Goal: Task Accomplishment & Management: Use online tool/utility

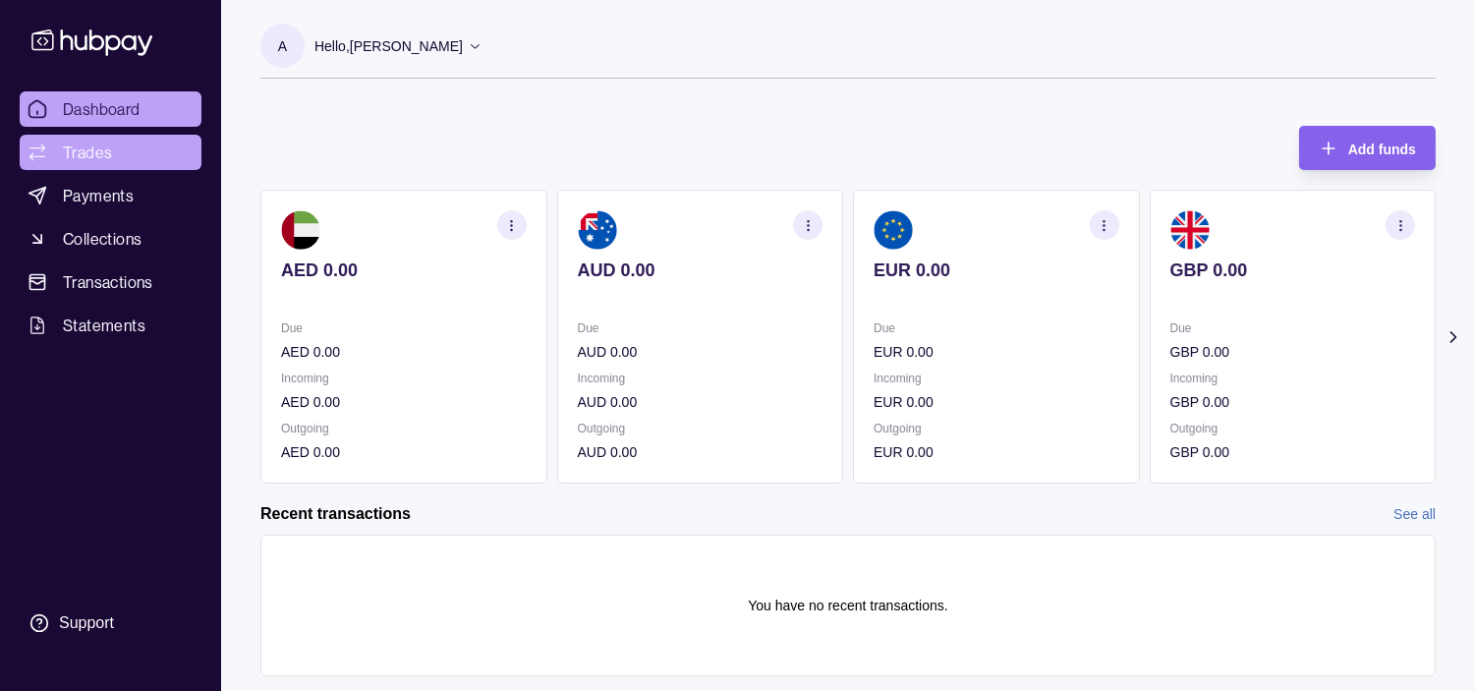
click at [65, 141] on span "Trades" at bounding box center [87, 153] width 49 height 24
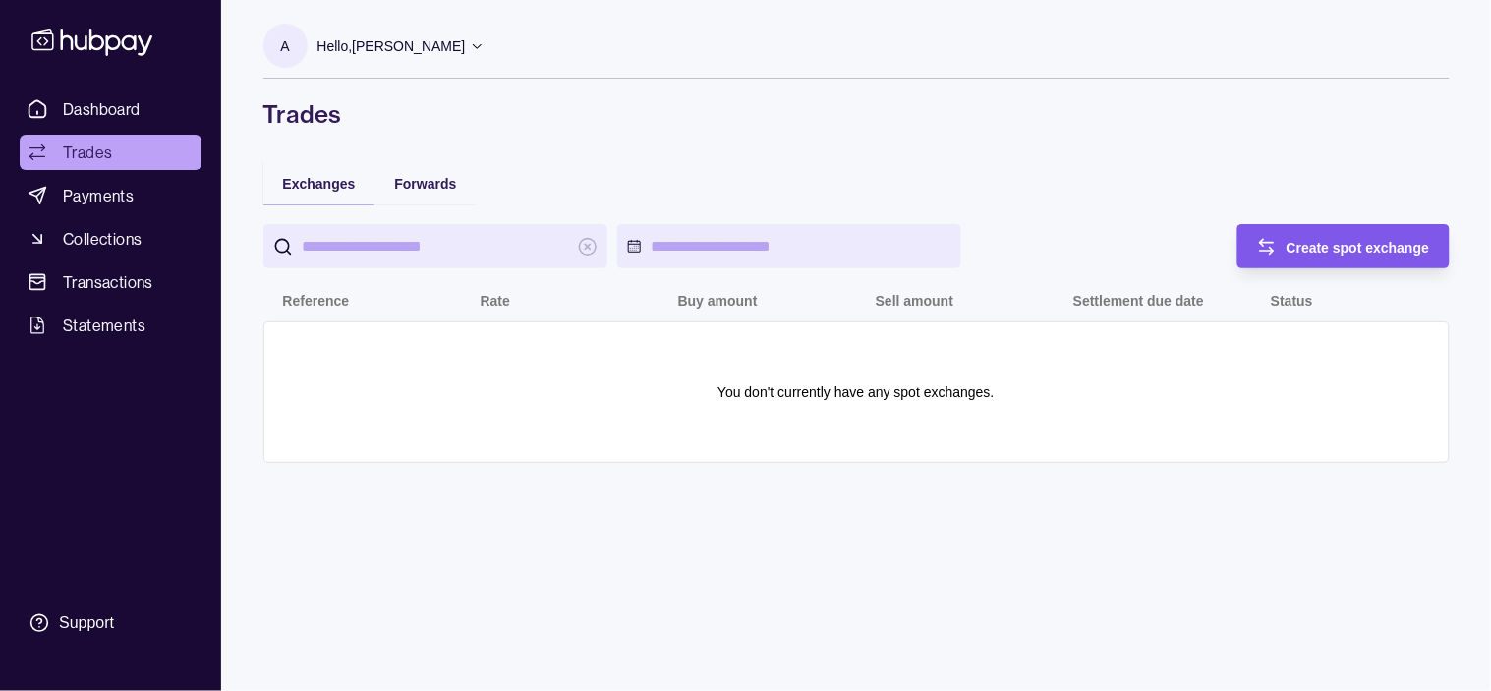
click at [891, 259] on div "Create spot exchange" at bounding box center [1329, 246] width 202 height 44
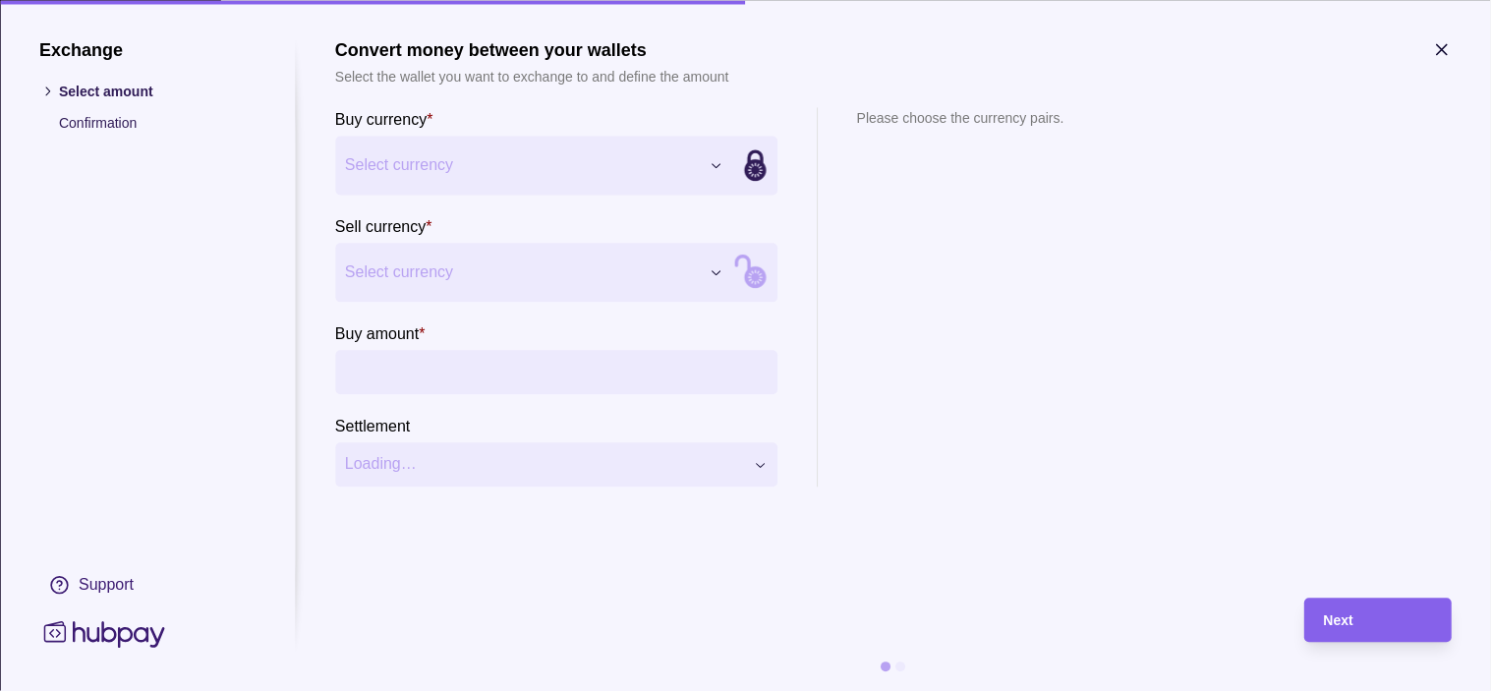
click at [614, 681] on div "Exchange Select amount Confirmation Support Convert money between your wallets …" at bounding box center [745, 691] width 1491 height 0
click at [525, 681] on div "Exchange Select amount Confirmation Support Convert money between your wallets …" at bounding box center [745, 691] width 1491 height 0
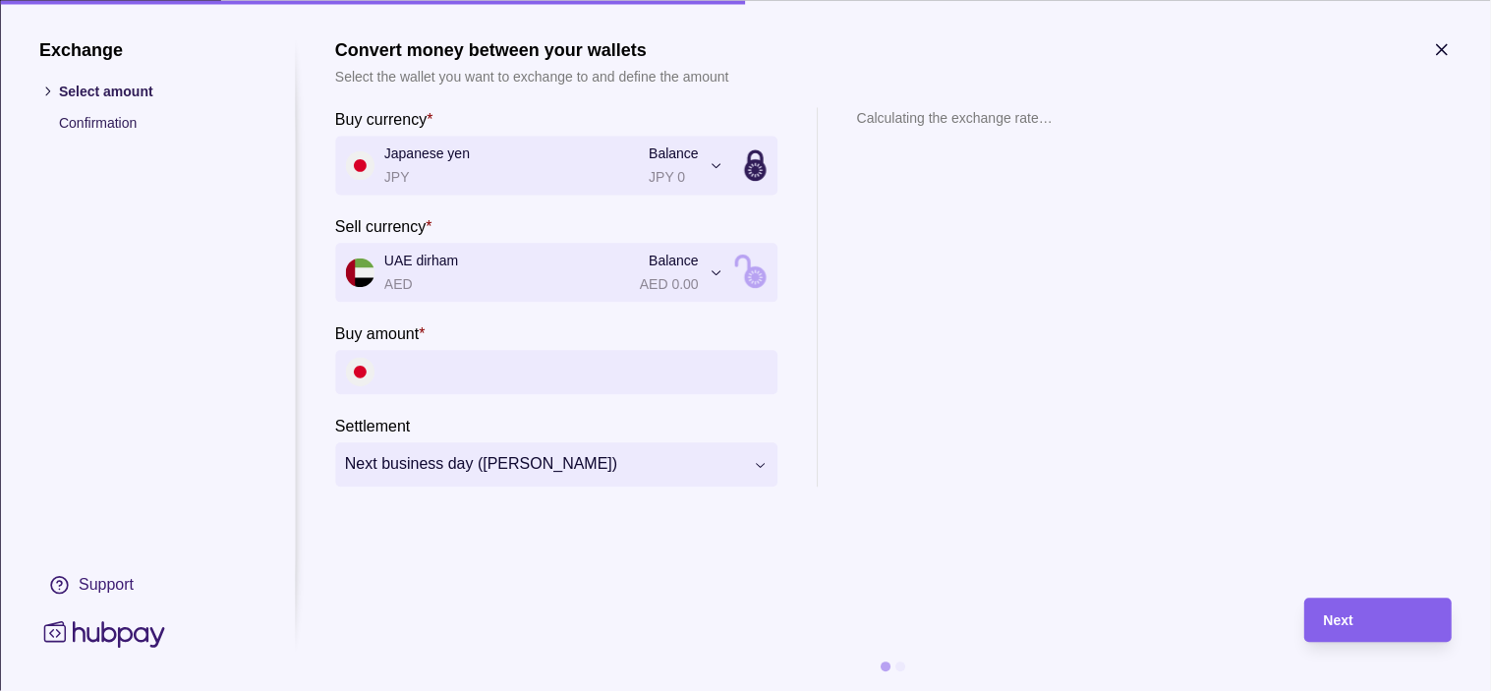
click at [467, 372] on input "Buy amount *" at bounding box center [575, 372] width 383 height 44
click at [891, 47] on icon "button" at bounding box center [1442, 49] width 10 height 10
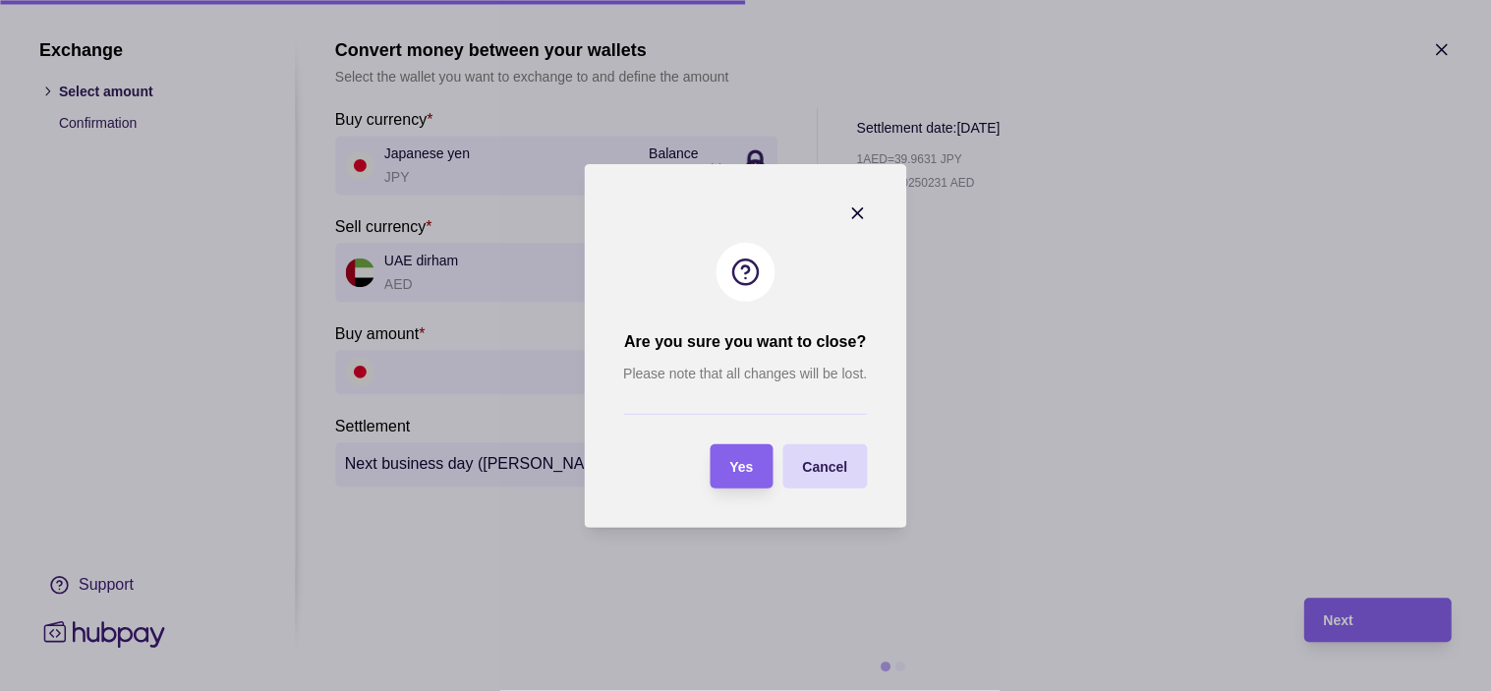
click at [730, 468] on span "Yes" at bounding box center [742, 467] width 24 height 16
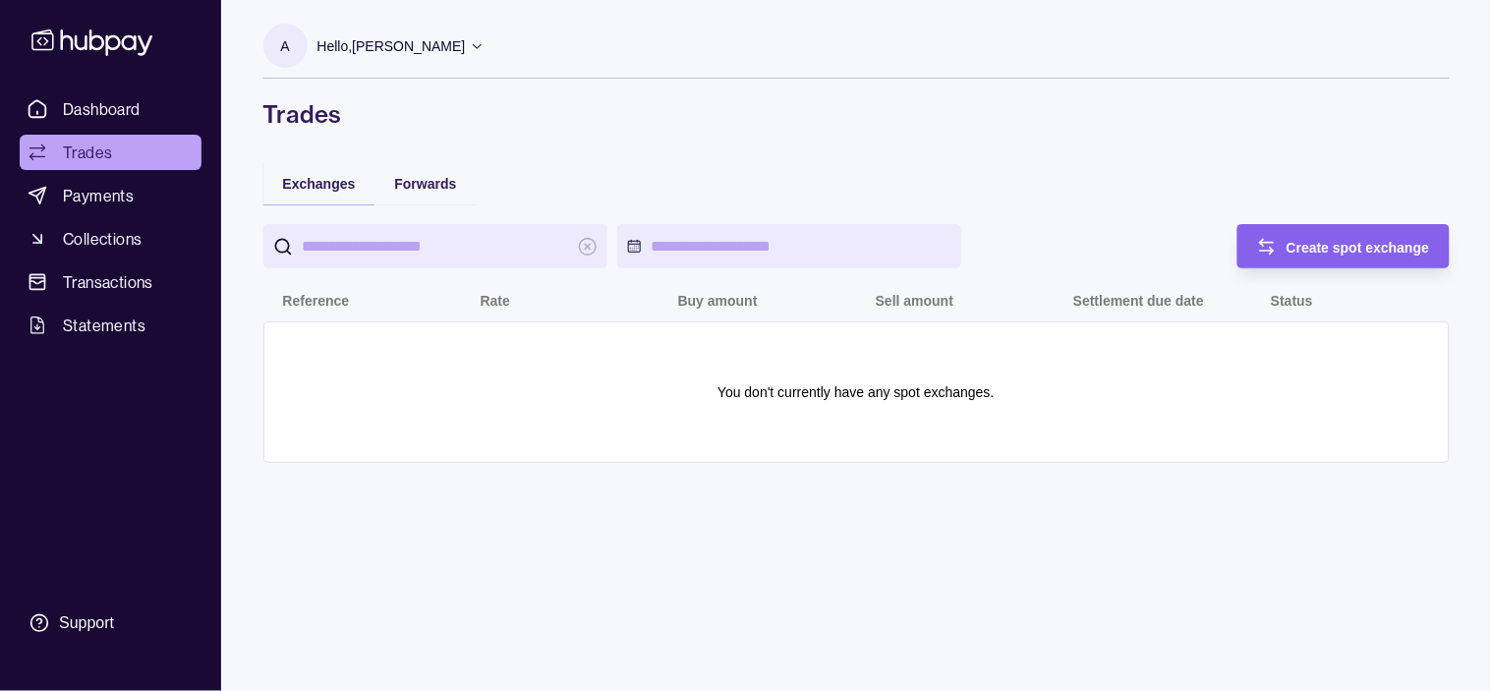
click at [444, 49] on p "Hello, [PERSON_NAME]" at bounding box center [391, 46] width 148 height 22
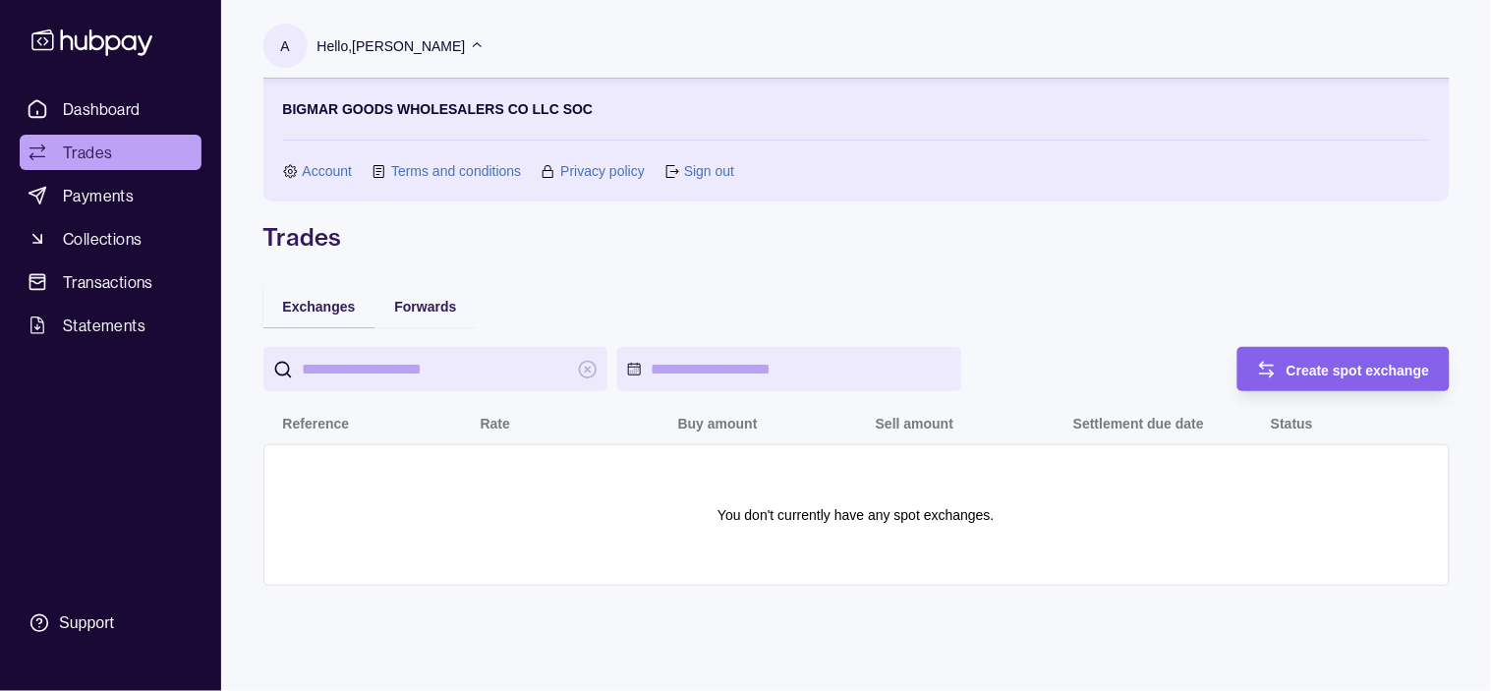
click at [301, 104] on p "BIGMAR GOODS WHOLESALERS CO LLC SOC" at bounding box center [438, 109] width 311 height 22
drag, startPoint x: 301, startPoint y: 104, endPoint x: 567, endPoint y: 105, distance: 266.4
click at [567, 105] on p "BIGMAR GOODS WHOLESALERS CO LLC SOC" at bounding box center [438, 109] width 311 height 22
copy p "BIGMAR GOODS WHOLESALERS CO LLC SOC"
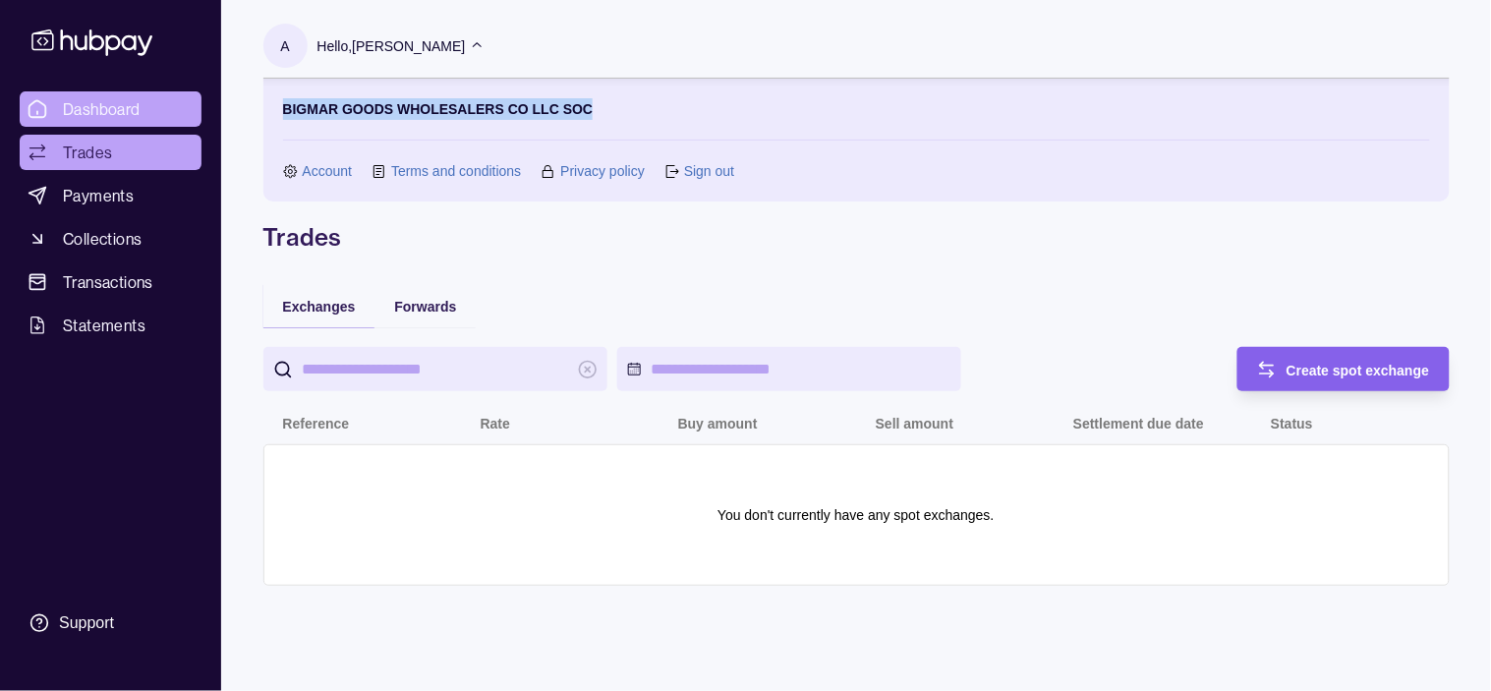
click at [122, 105] on span "Dashboard" at bounding box center [102, 109] width 78 height 24
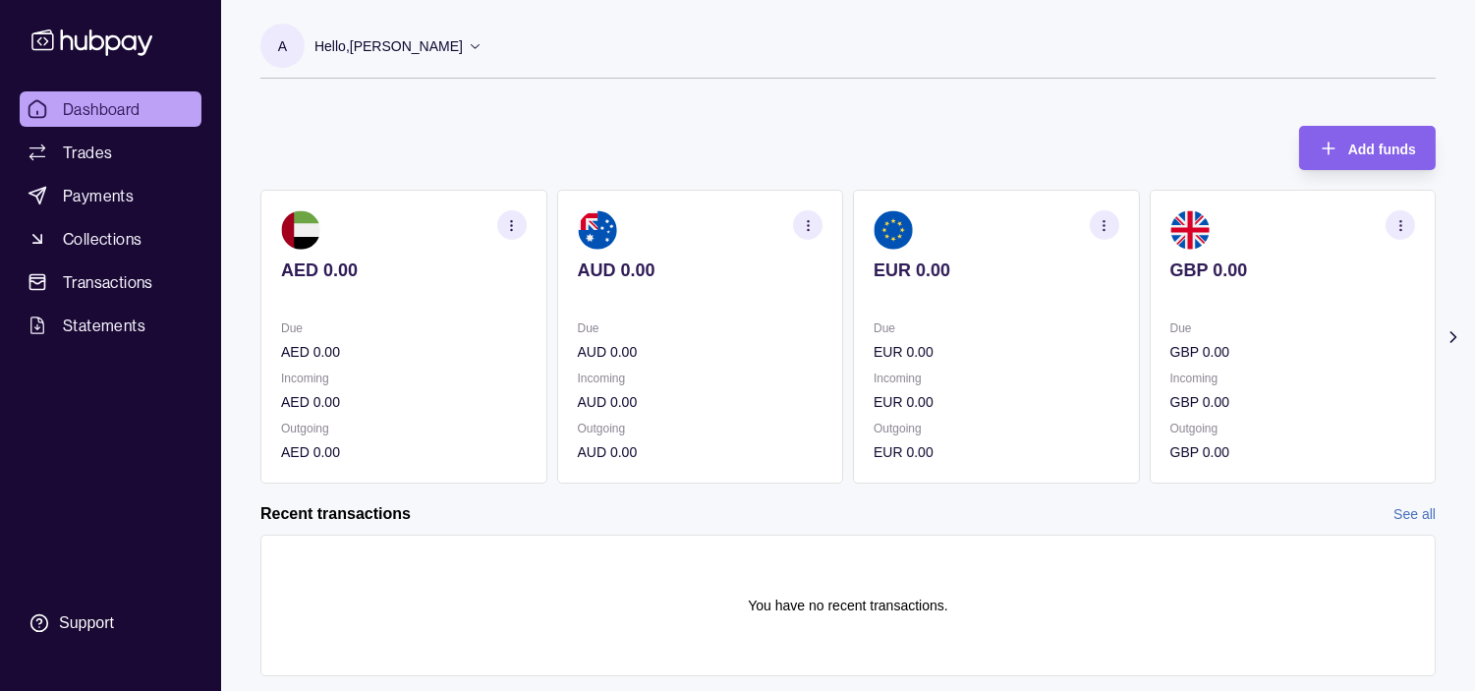
click at [891, 334] on icon at bounding box center [1453, 337] width 5 height 10
click at [891, 335] on icon at bounding box center [1453, 337] width 5 height 10
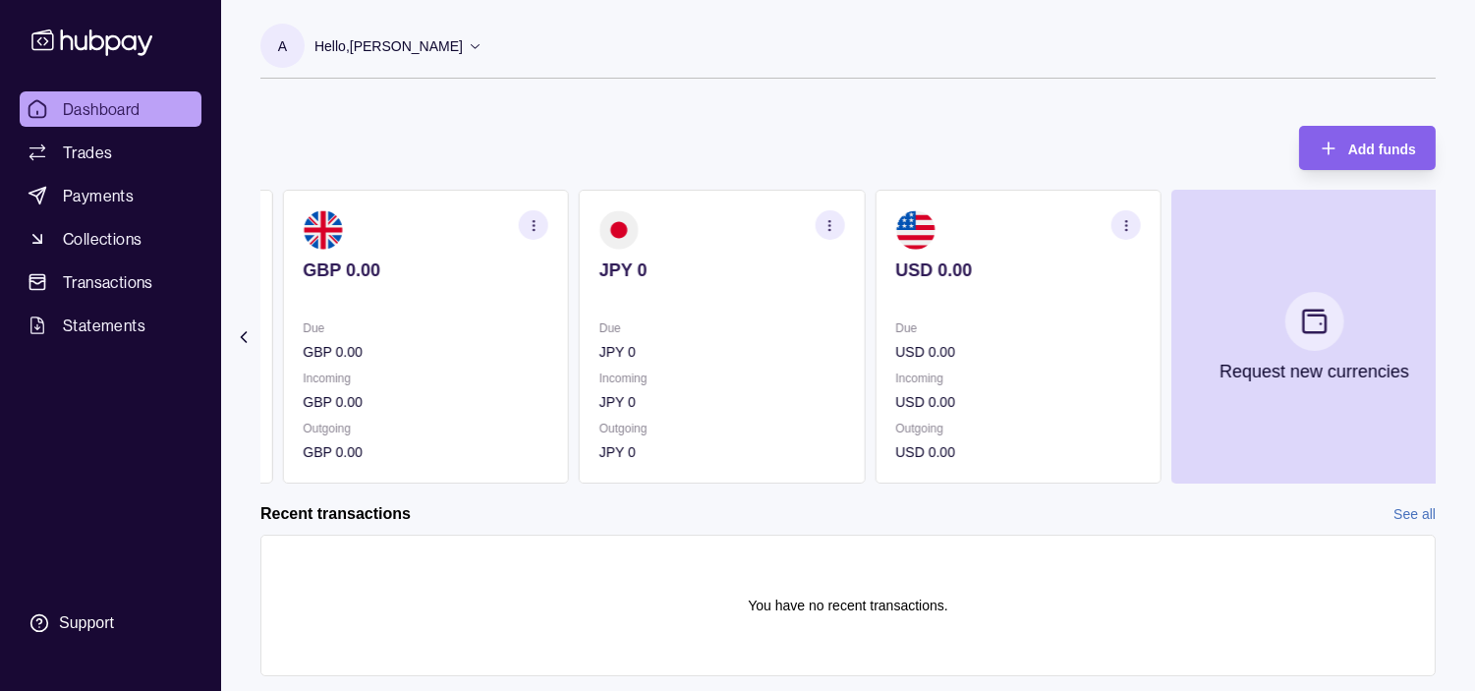
click at [891, 317] on p "Due" at bounding box center [1017, 328] width 245 height 22
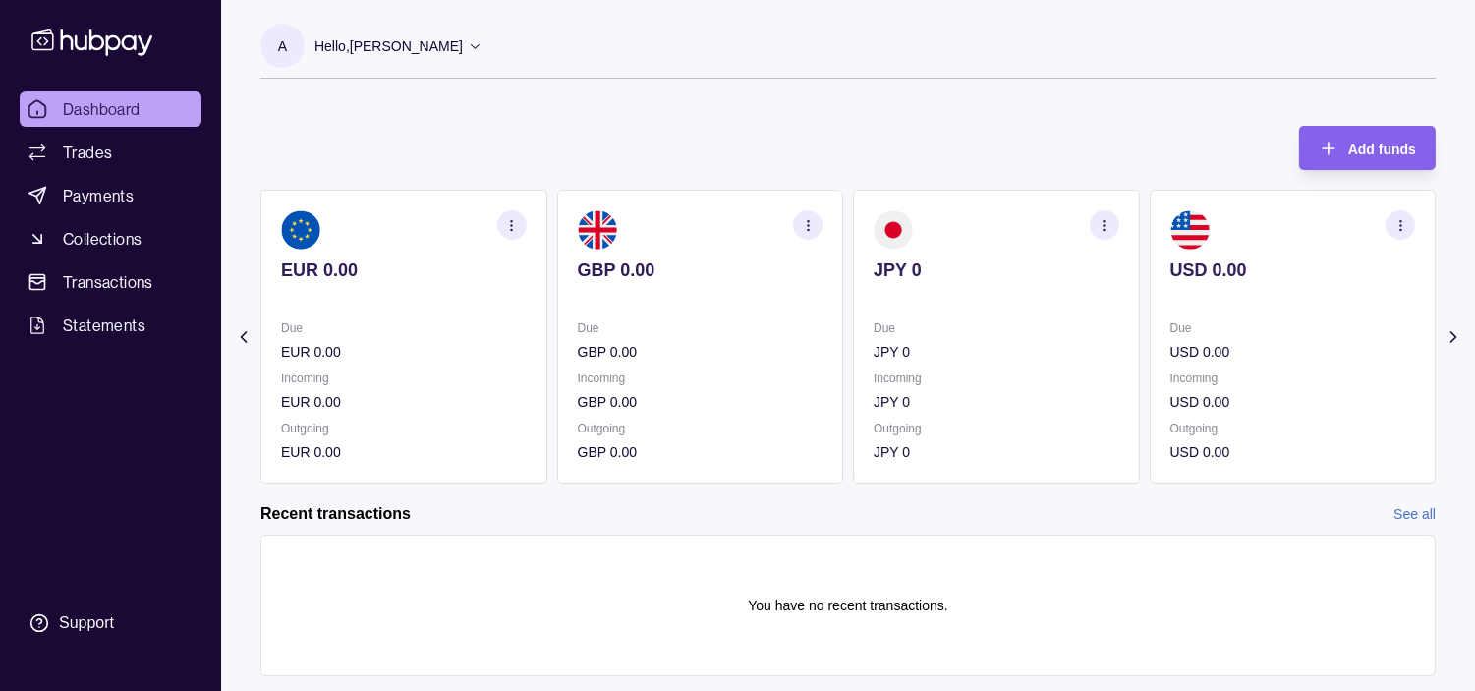
click at [891, 308] on section "JPY 0 Due JPY 0 Incoming JPY 0 Outgoing JPY 0" at bounding box center [996, 337] width 287 height 294
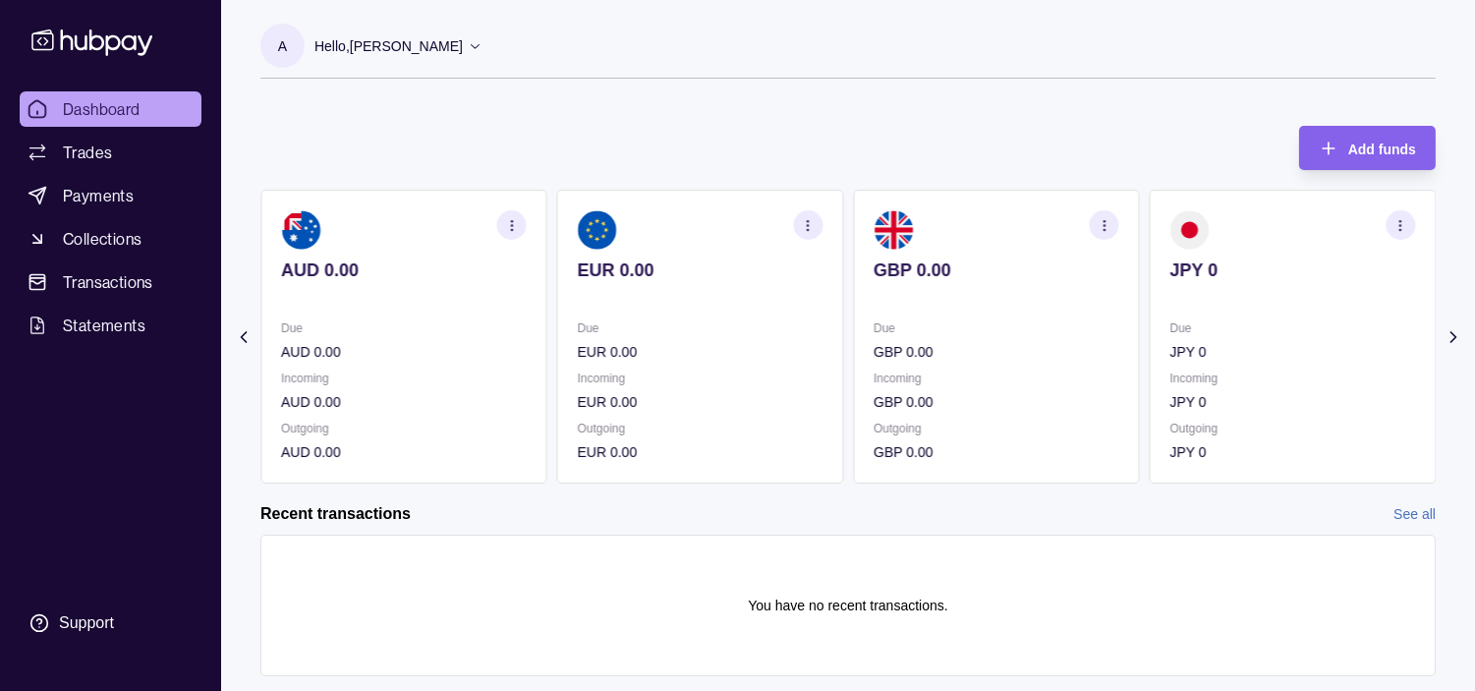
click at [891, 309] on section "GBP 0.00 Due GBP 0.00 Incoming GBP 0.00 Outgoing GBP 0.00" at bounding box center [996, 337] width 287 height 294
